Goal: Check status: Check status

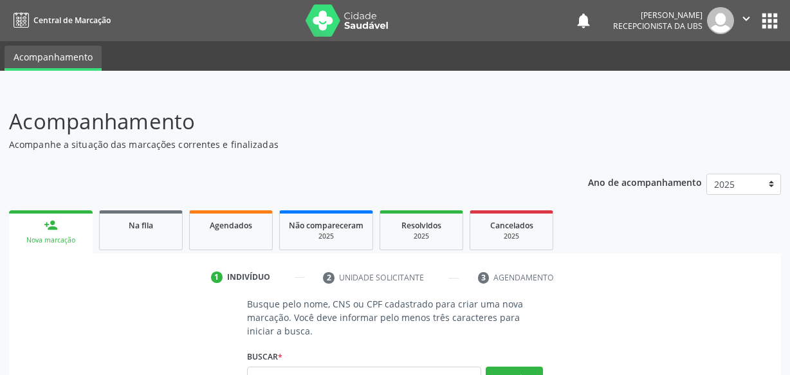
scroll to position [13, 0]
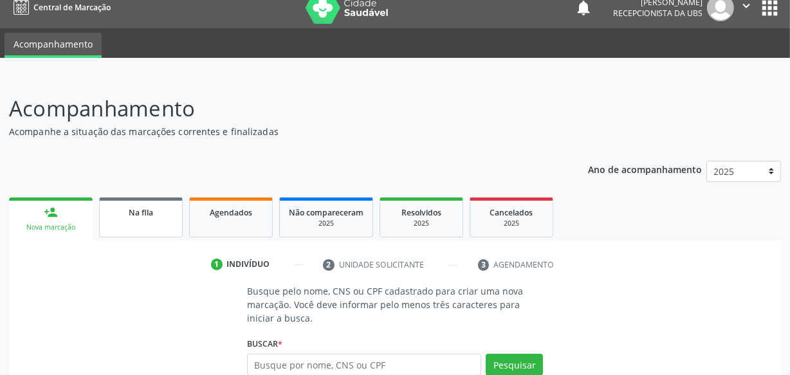
click at [155, 217] on div "Na fila" at bounding box center [141, 212] width 64 height 14
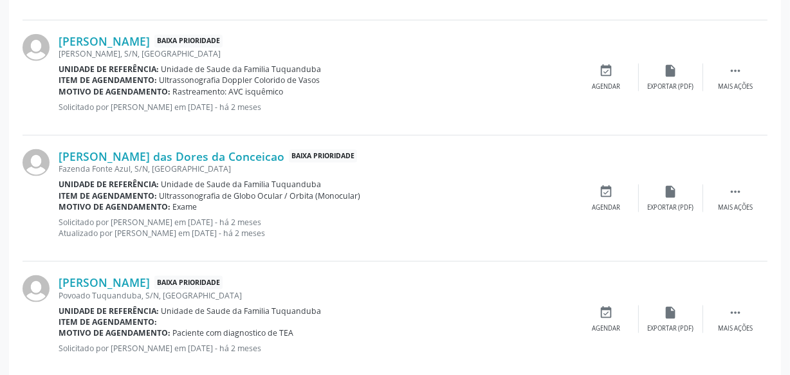
scroll to position [1847, 0]
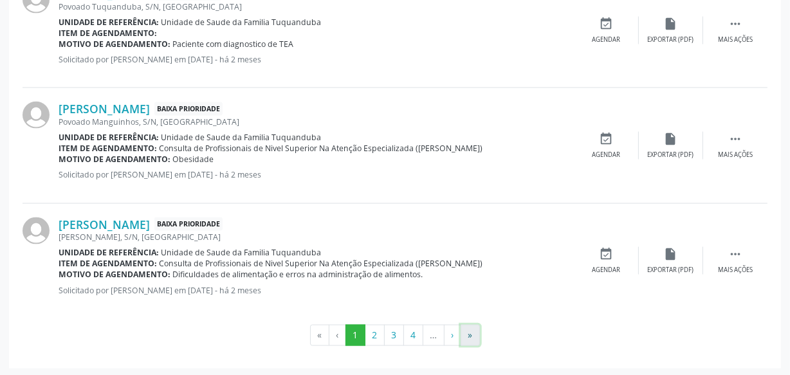
click at [470, 335] on button "»" at bounding box center [470, 336] width 19 height 22
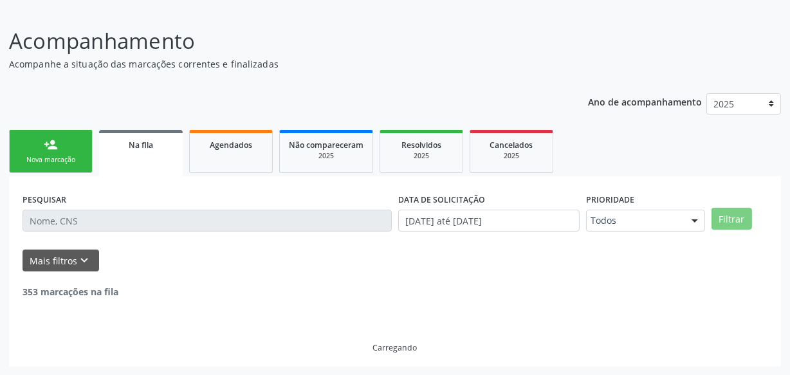
scroll to position [1105, 0]
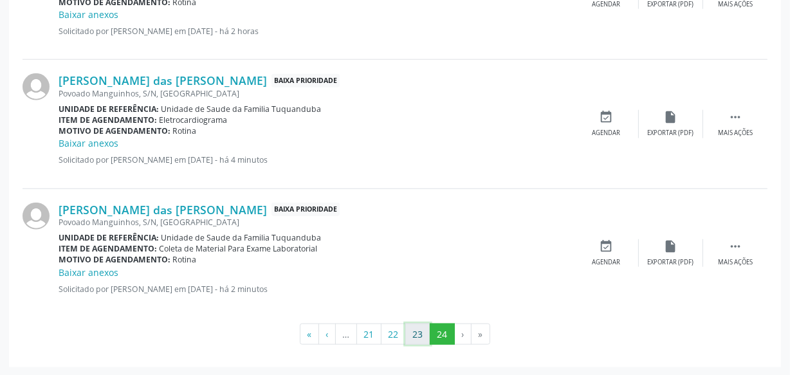
click at [425, 335] on button "23" at bounding box center [417, 335] width 25 height 22
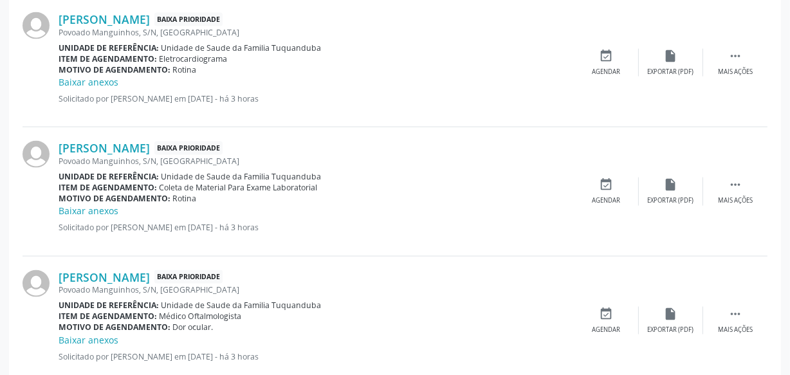
scroll to position [2005, 0]
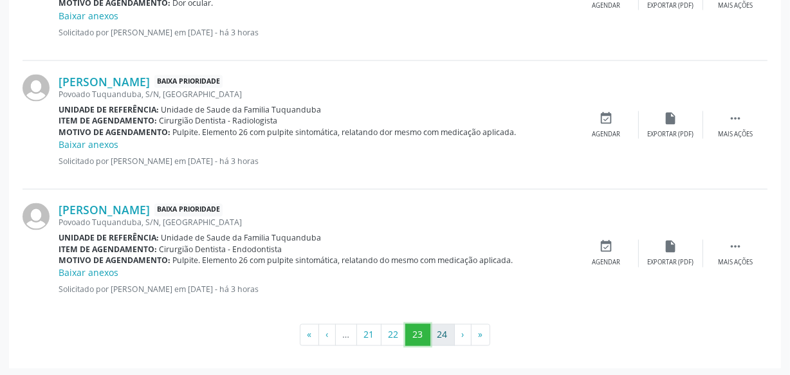
click at [430, 324] on ul "« ‹ … 21 22 23 24 › »" at bounding box center [395, 335] width 745 height 22
click at [439, 329] on button "24" at bounding box center [442, 335] width 25 height 22
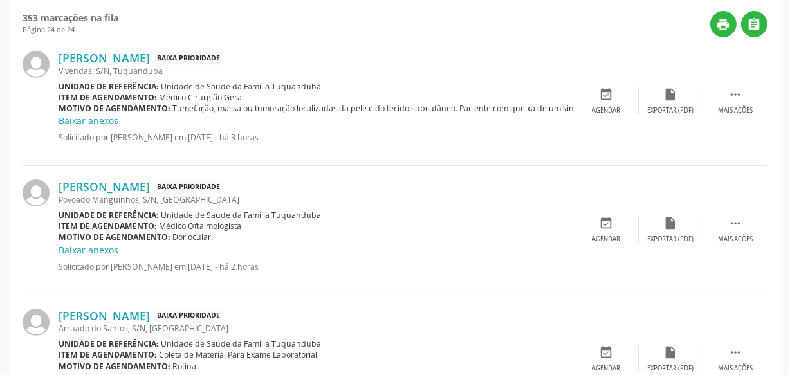
scroll to position [0, 0]
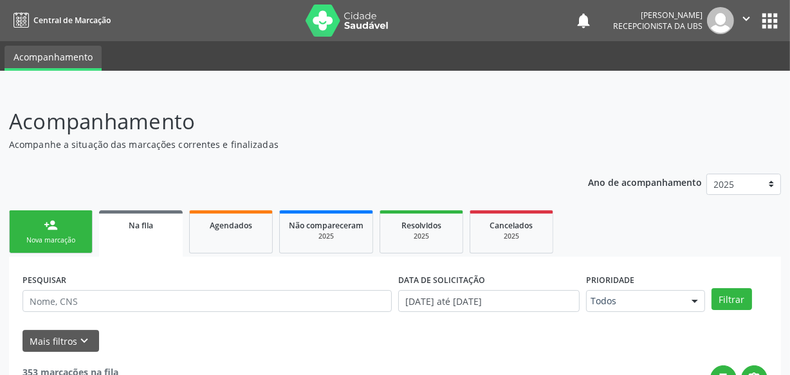
click at [77, 226] on link "person_add Nova marcação" at bounding box center [51, 231] width 84 height 43
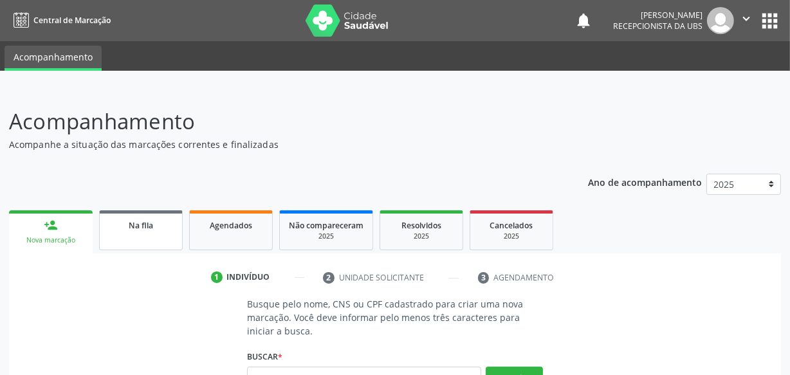
click at [137, 233] on link "Na fila" at bounding box center [141, 230] width 84 height 40
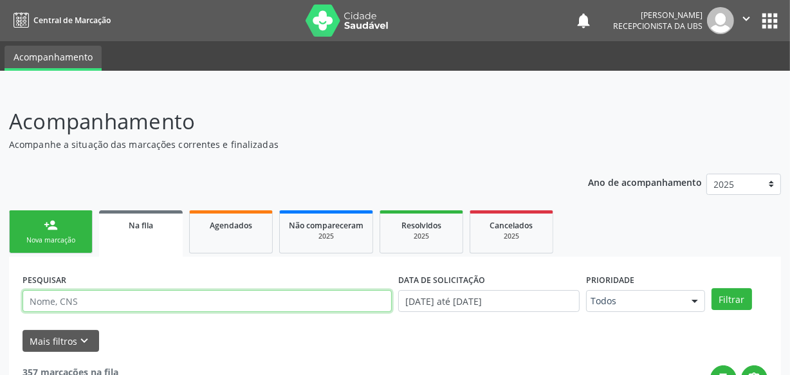
click at [165, 297] on input "text" at bounding box center [207, 301] width 369 height 22
type input "lucineide"
click at [712, 288] on button "Filtrar" at bounding box center [732, 299] width 41 height 22
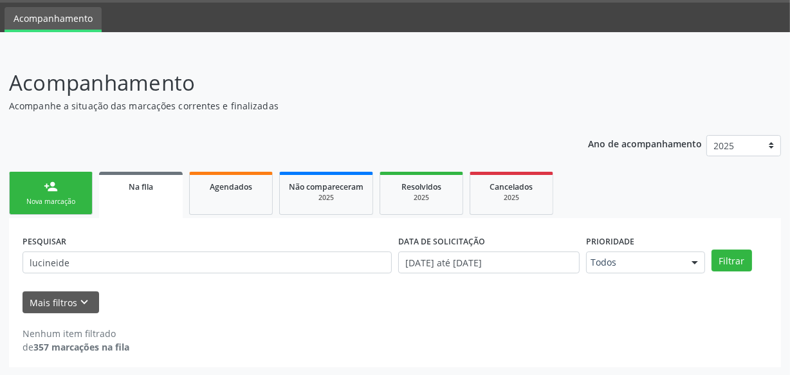
scroll to position [39, 0]
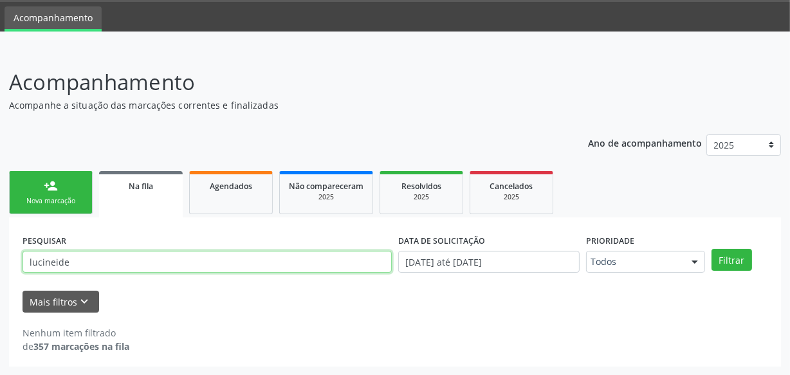
drag, startPoint x: 89, startPoint y: 262, endPoint x: 0, endPoint y: 264, distance: 89.5
click at [0, 264] on div "Acompanhamento Acompanhe a situação das marcações correntes e finalizadas Relat…" at bounding box center [395, 213] width 790 height 326
click at [115, 265] on input "lucineide" at bounding box center [207, 262] width 369 height 22
drag, startPoint x: 92, startPoint y: 270, endPoint x: 0, endPoint y: 258, distance: 92.7
click at [0, 258] on div "Acompanhamento Acompanhe a situação das marcações correntes e finalizadas Relat…" at bounding box center [395, 213] width 790 height 326
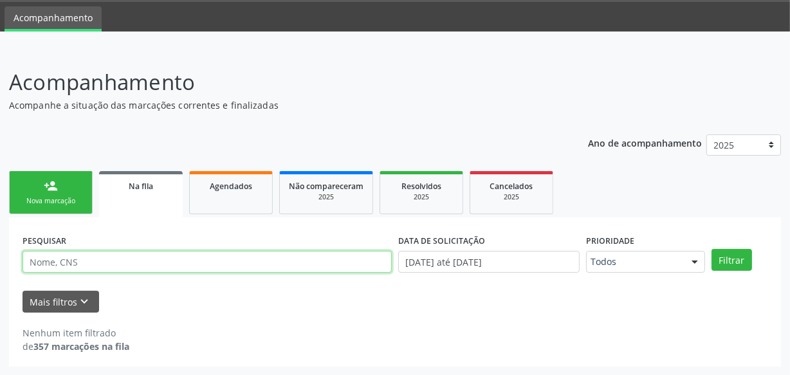
click at [712, 249] on button "Filtrar" at bounding box center [732, 260] width 41 height 22
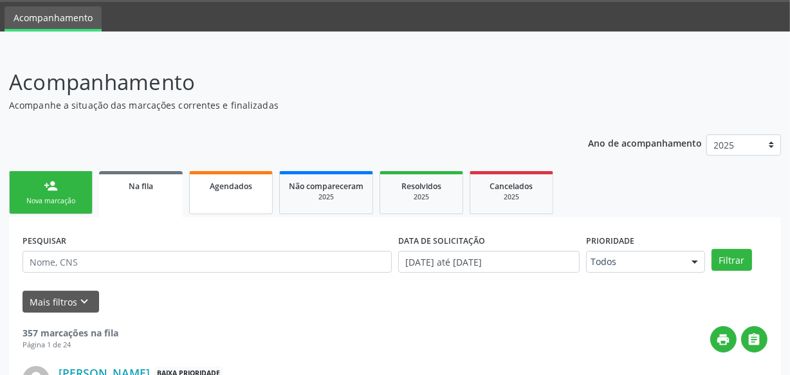
click at [195, 194] on link "Agendados" at bounding box center [231, 192] width 84 height 43
select select "9"
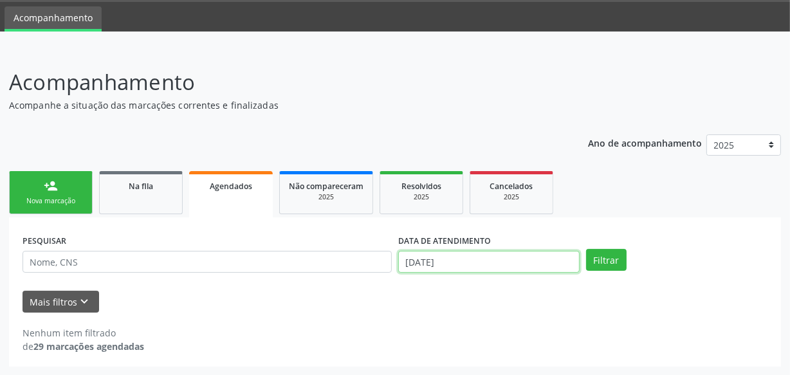
click at [517, 251] on input "[DATE]" at bounding box center [488, 262] width 181 height 22
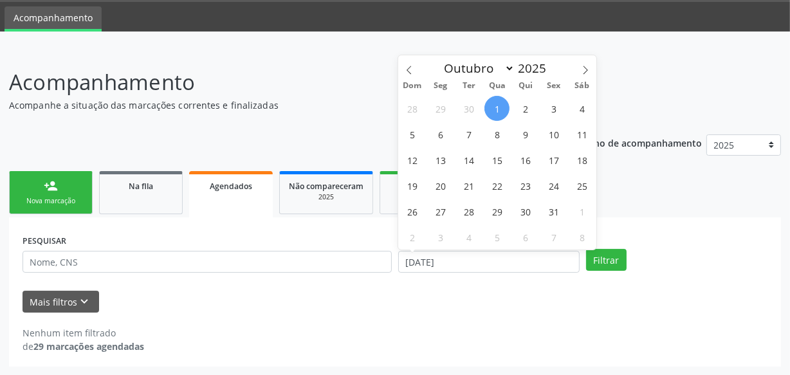
click at [495, 110] on span "1" at bounding box center [496, 108] width 25 height 25
type input "[DATE]"
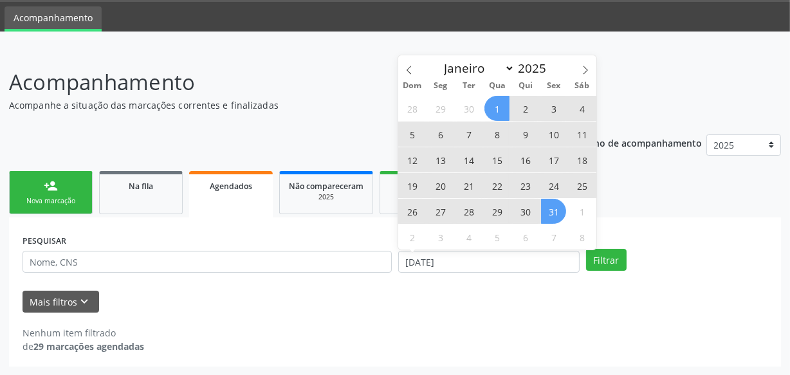
click at [555, 212] on span "31" at bounding box center [553, 211] width 25 height 25
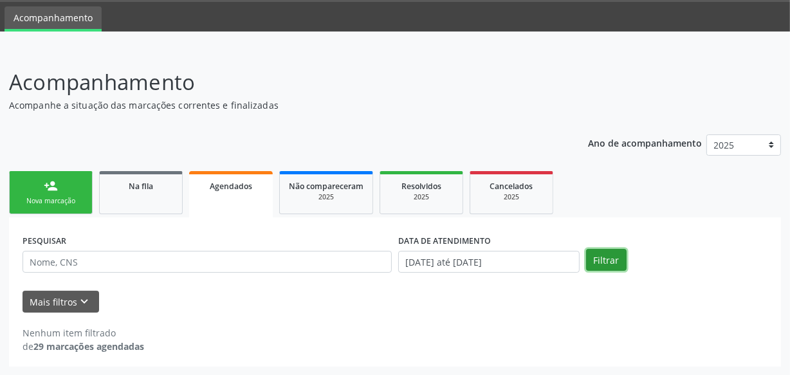
click at [602, 257] on button "Filtrar" at bounding box center [606, 260] width 41 height 22
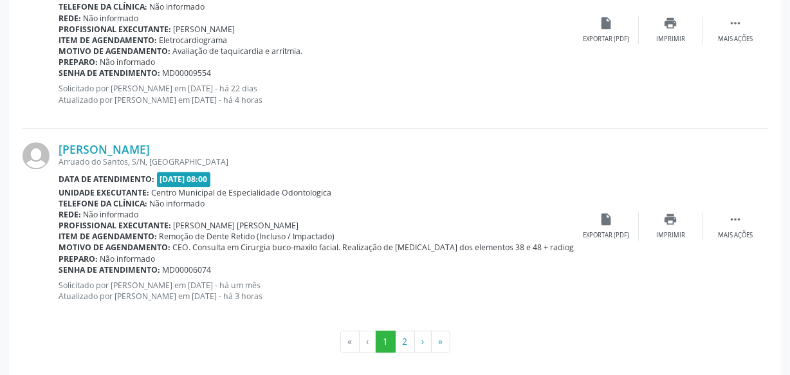
scroll to position [3031, 0]
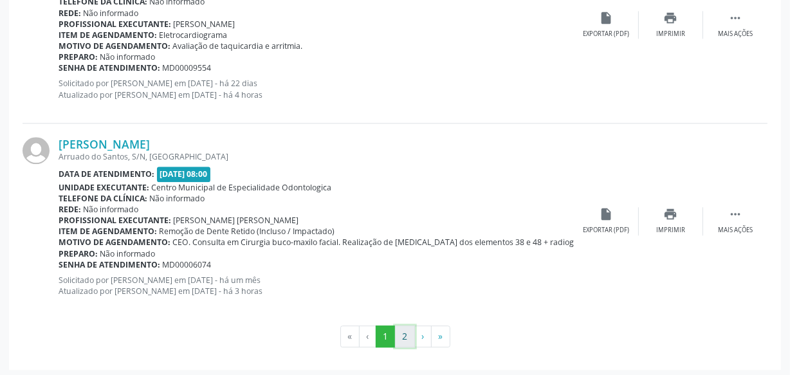
click at [405, 335] on button "2" at bounding box center [405, 337] width 20 height 22
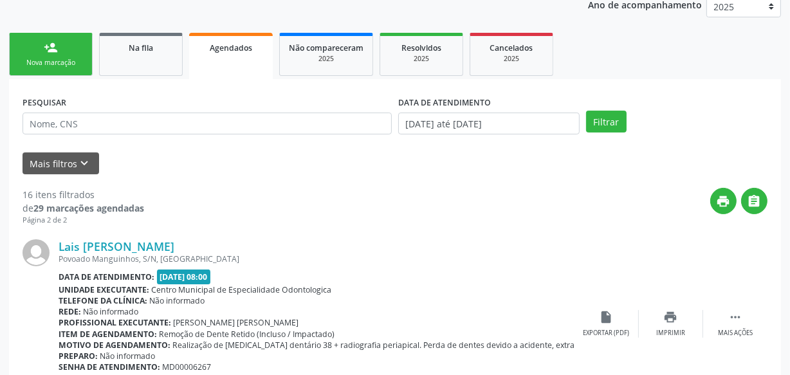
scroll to position [283, 0]
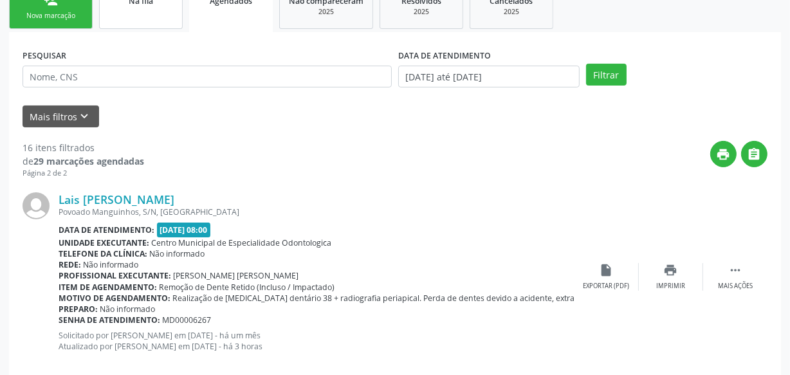
click at [147, 8] on link "Na fila" at bounding box center [141, 7] width 84 height 43
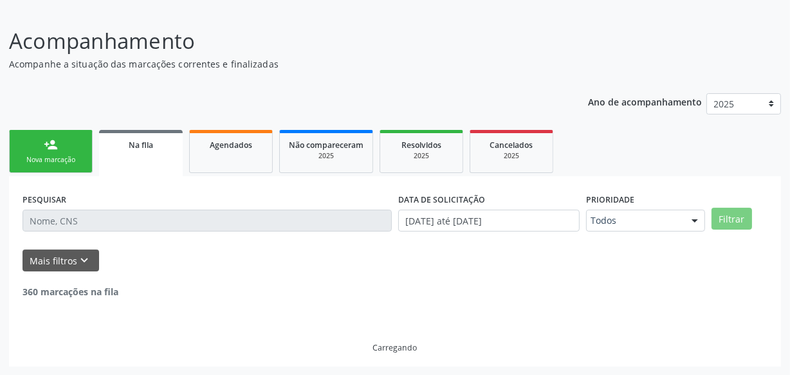
scroll to position [225, 0]
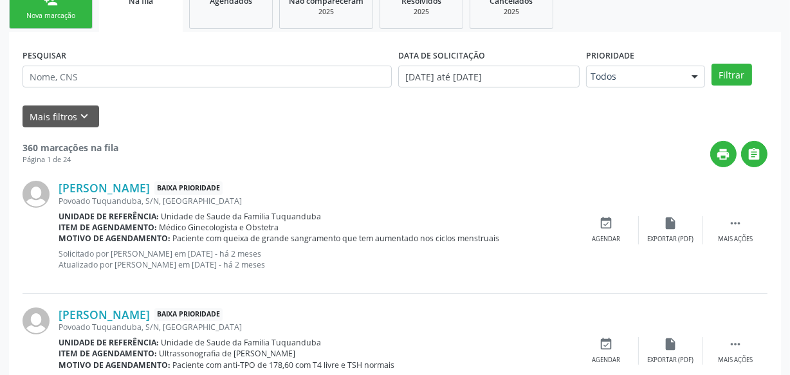
click at [119, 219] on b "Unidade de referência:" at bounding box center [109, 216] width 100 height 11
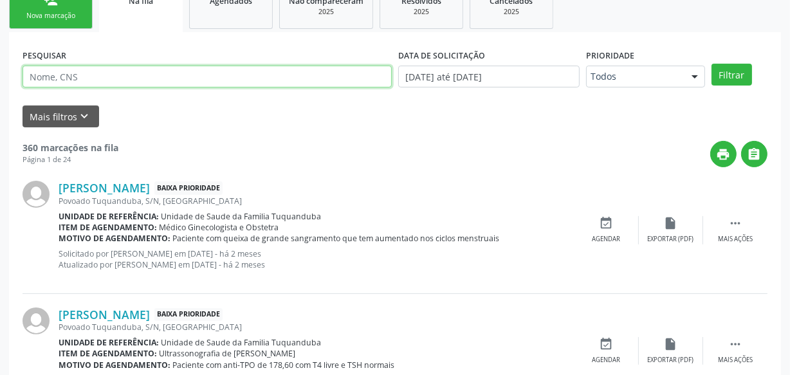
click at [143, 68] on input "text" at bounding box center [207, 77] width 369 height 22
type input "Lucineide"
click at [712, 64] on button "Filtrar" at bounding box center [732, 75] width 41 height 22
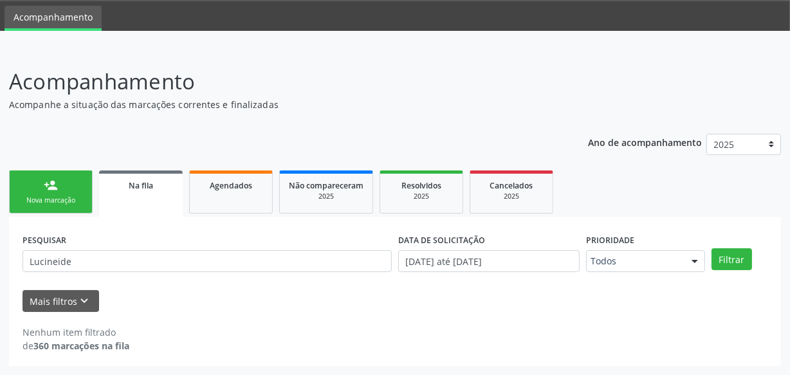
scroll to position [39, 0]
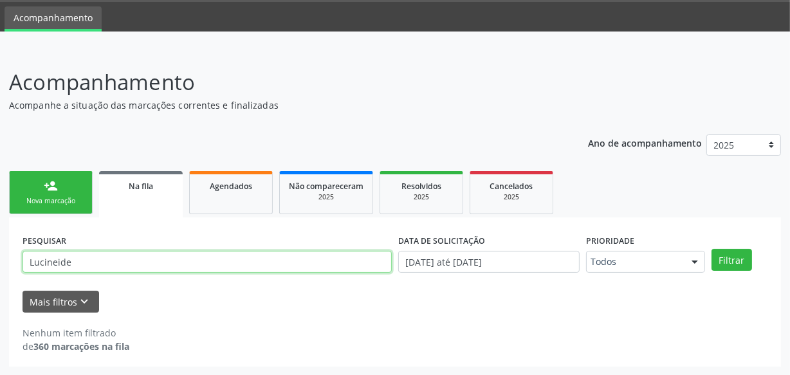
drag, startPoint x: 98, startPoint y: 257, endPoint x: 0, endPoint y: 256, distance: 98.4
click at [0, 256] on div "Acompanhamento Acompanhe a situação das marcações correntes e finalizadas Relat…" at bounding box center [395, 213] width 790 height 326
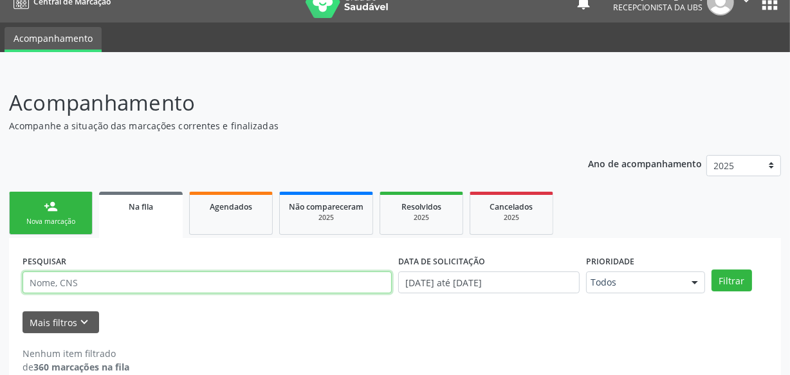
scroll to position [0, 0]
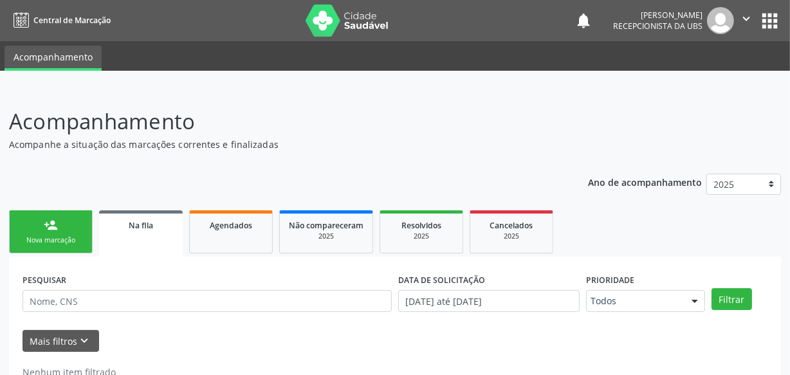
click at [13, 151] on div "Acompanhamento Acompanhe a situação das marcações correntes e finalizadas Relat…" at bounding box center [395, 256] width 772 height 300
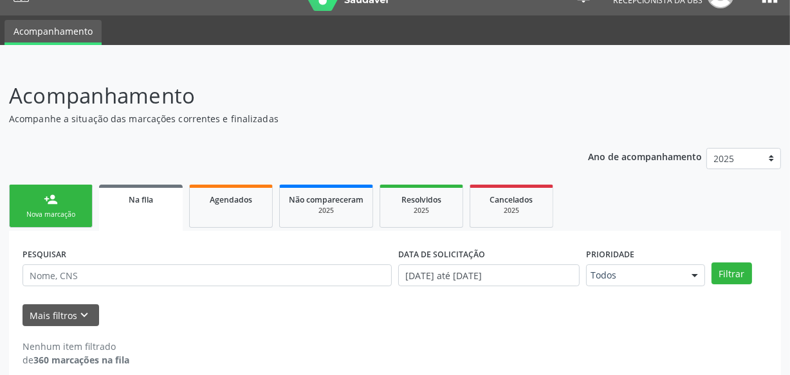
scroll to position [39, 0]
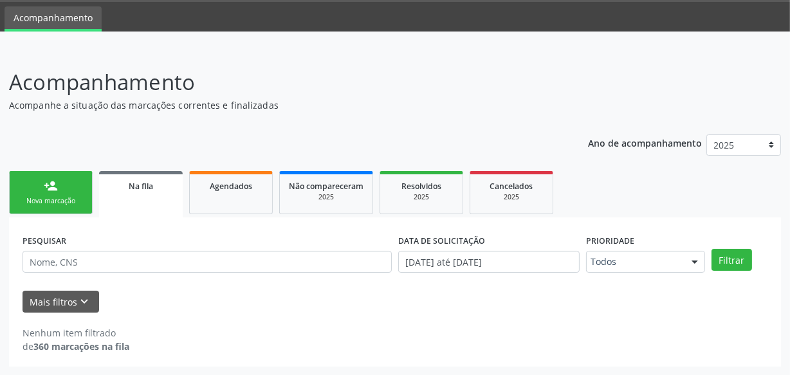
click at [40, 181] on link "person_add Nova marcação" at bounding box center [51, 192] width 84 height 43
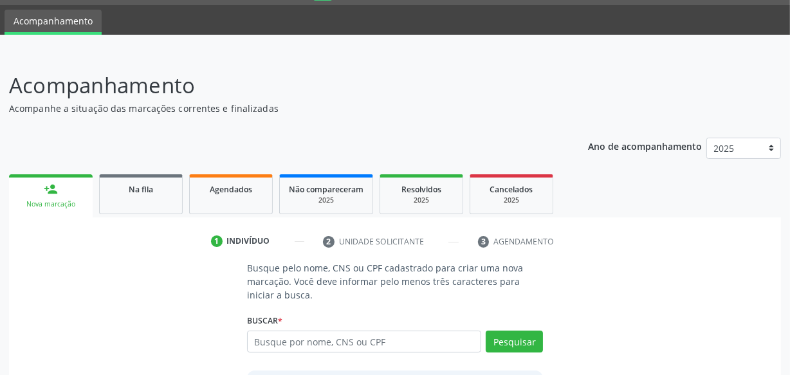
scroll to position [35, 0]
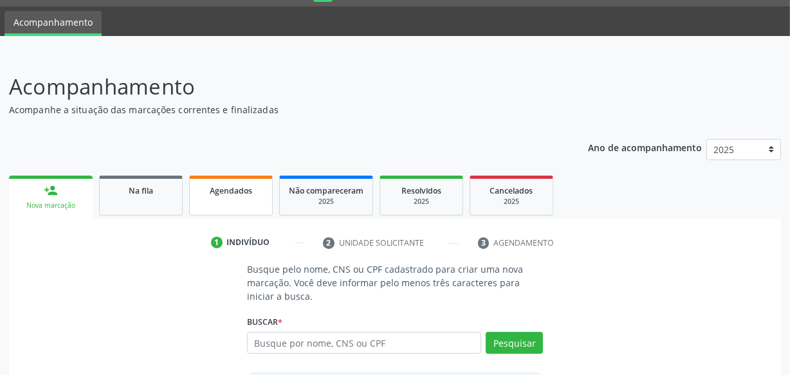
click at [220, 197] on link "Agendados" at bounding box center [231, 196] width 84 height 40
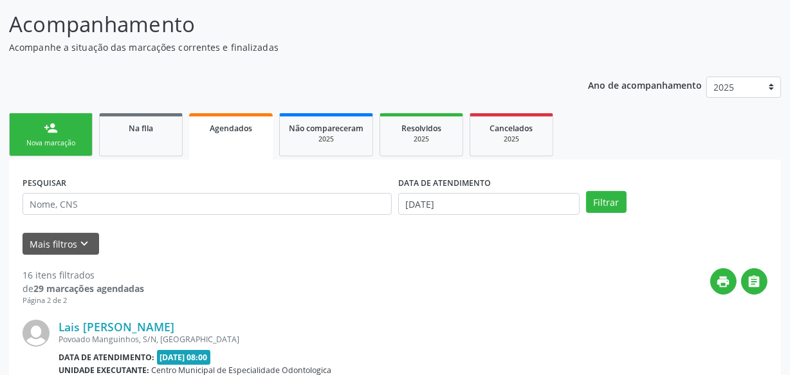
scroll to position [283, 0]
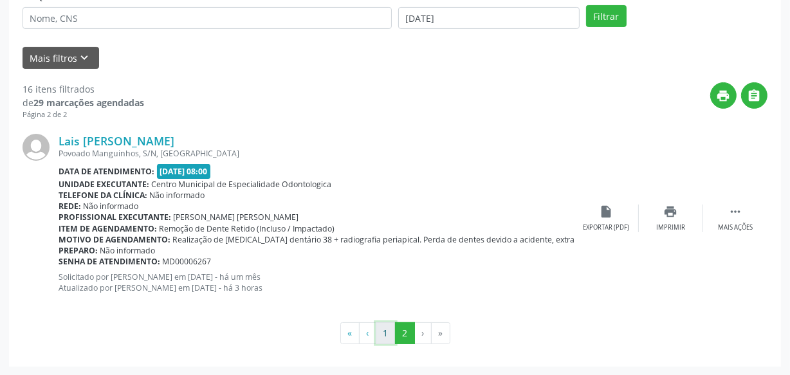
click at [385, 336] on button "1" at bounding box center [386, 333] width 20 height 22
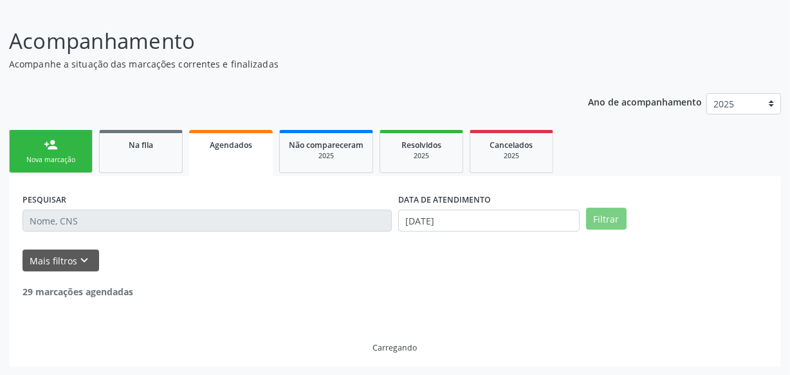
scroll to position [39, 0]
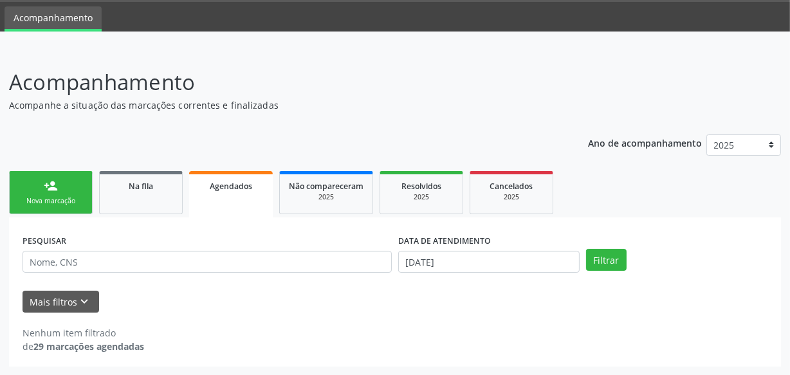
drag, startPoint x: 489, startPoint y: 243, endPoint x: 481, endPoint y: 253, distance: 13.3
click at [484, 251] on div "DATA DE ATENDIMENTO [DATE]" at bounding box center [488, 251] width 181 height 41
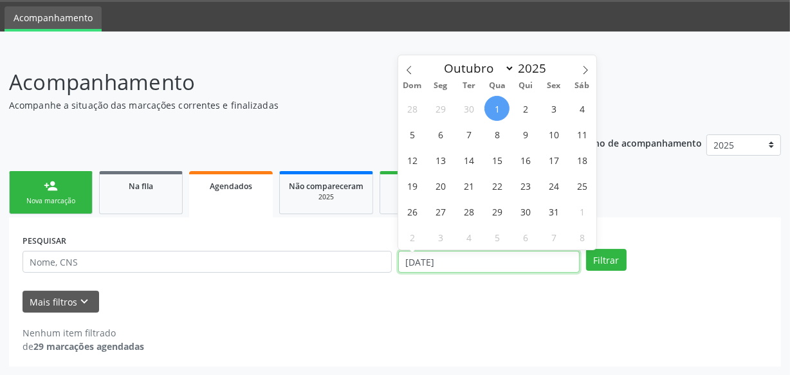
click at [481, 254] on input "[DATE]" at bounding box center [488, 262] width 181 height 22
click at [501, 108] on span "1" at bounding box center [496, 108] width 25 height 25
type input "[DATE]"
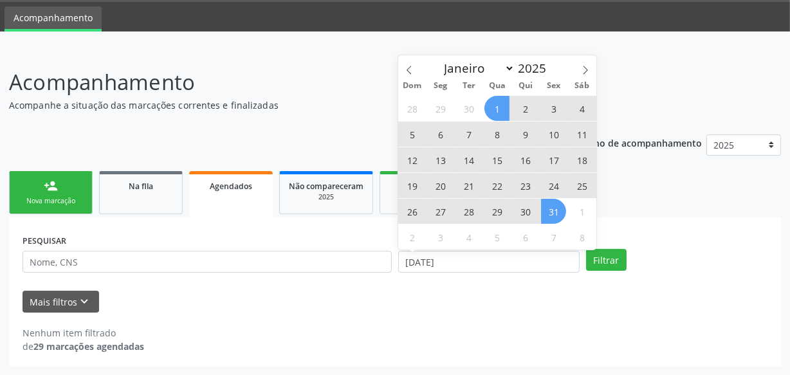
click at [543, 205] on div "28 29 30 1 2 3 4 5 6 7 8 9 10 11 12 13 14 15 16 17 18 19 20 21 22 23 24 25 26 2…" at bounding box center [497, 172] width 198 height 154
click at [547, 208] on span "31" at bounding box center [553, 211] width 25 height 25
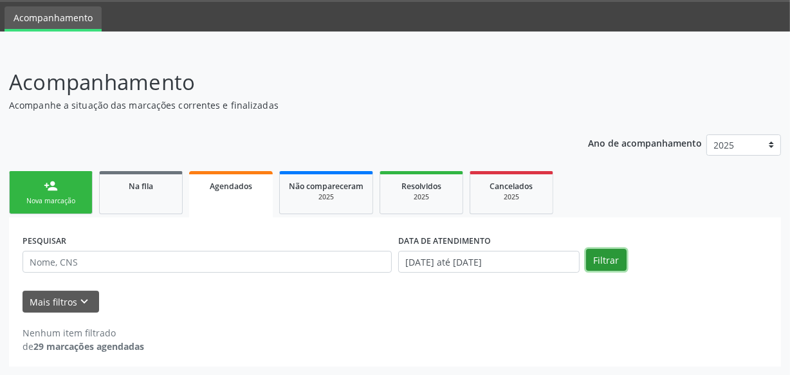
click at [603, 258] on button "Filtrar" at bounding box center [606, 260] width 41 height 22
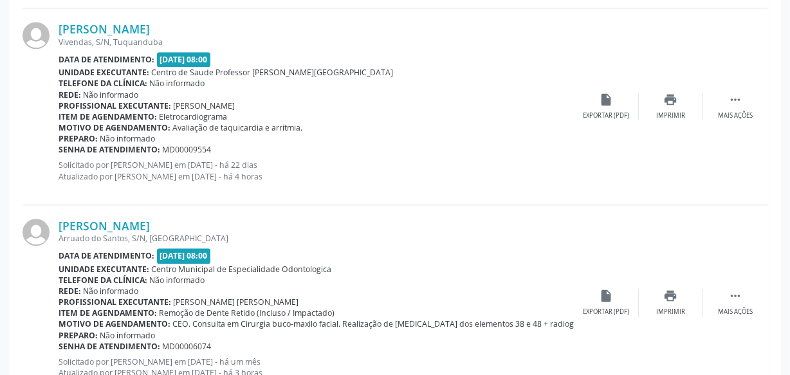
scroll to position [3031, 0]
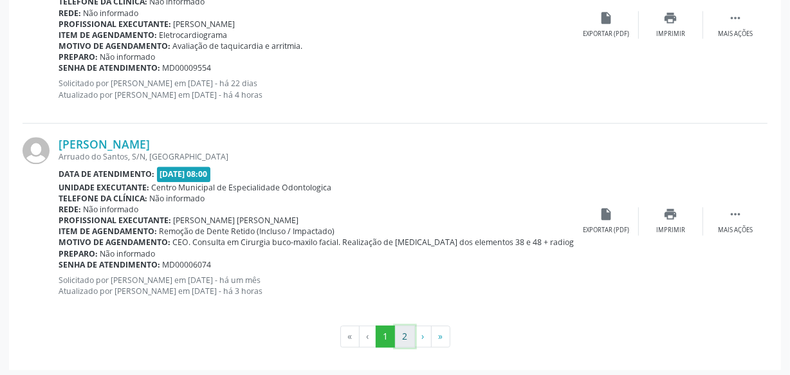
click at [406, 334] on button "2" at bounding box center [405, 337] width 20 height 22
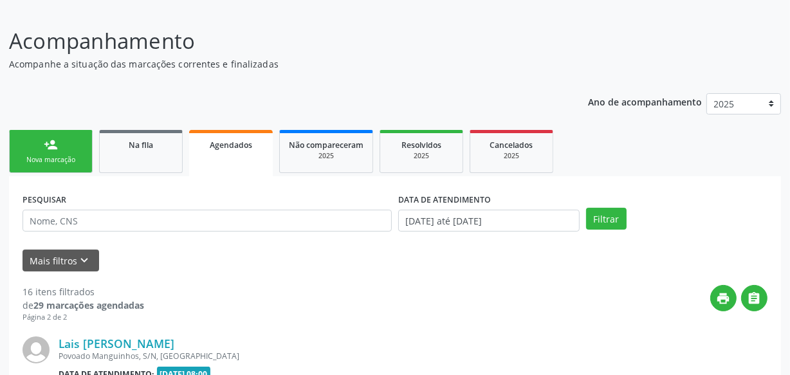
scroll to position [283, 0]
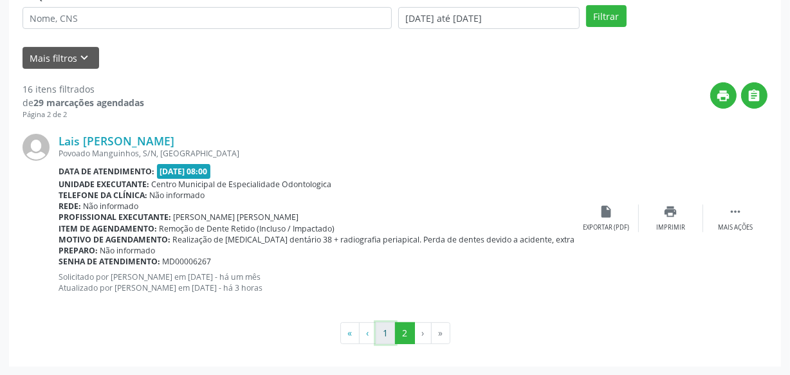
click at [387, 336] on button "1" at bounding box center [386, 333] width 20 height 22
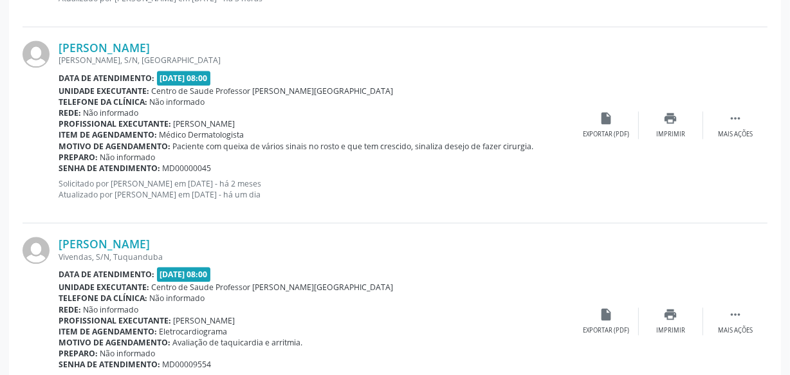
scroll to position [3031, 0]
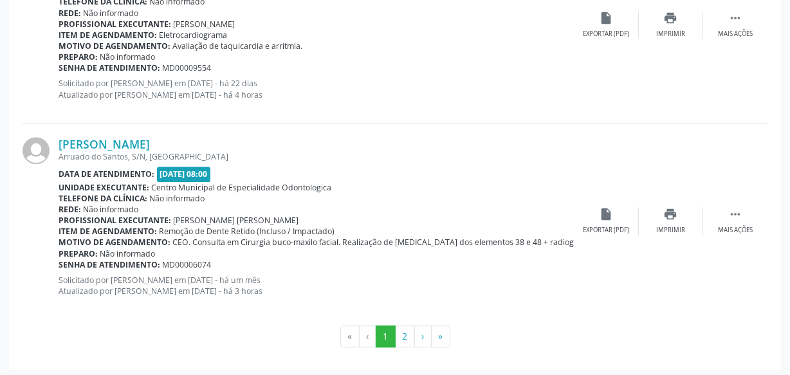
click at [530, 243] on span "CEO. Consulta em Cirurgia buco-maxilo facial. Realização de [MEDICAL_DATA] dos …" at bounding box center [406, 242] width 466 height 11
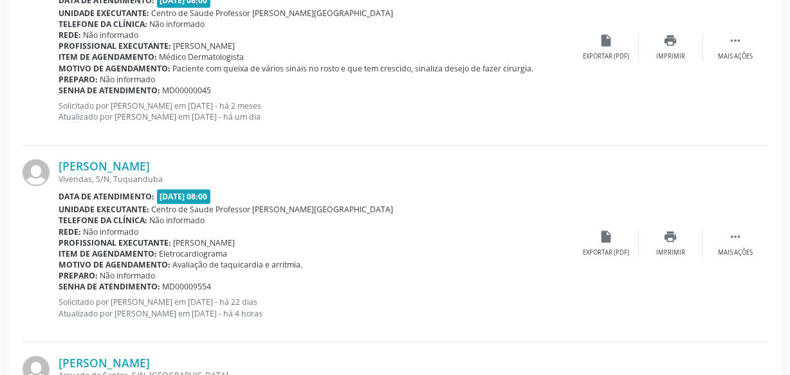
scroll to position [2797, 0]
